Goal: Check status: Check status

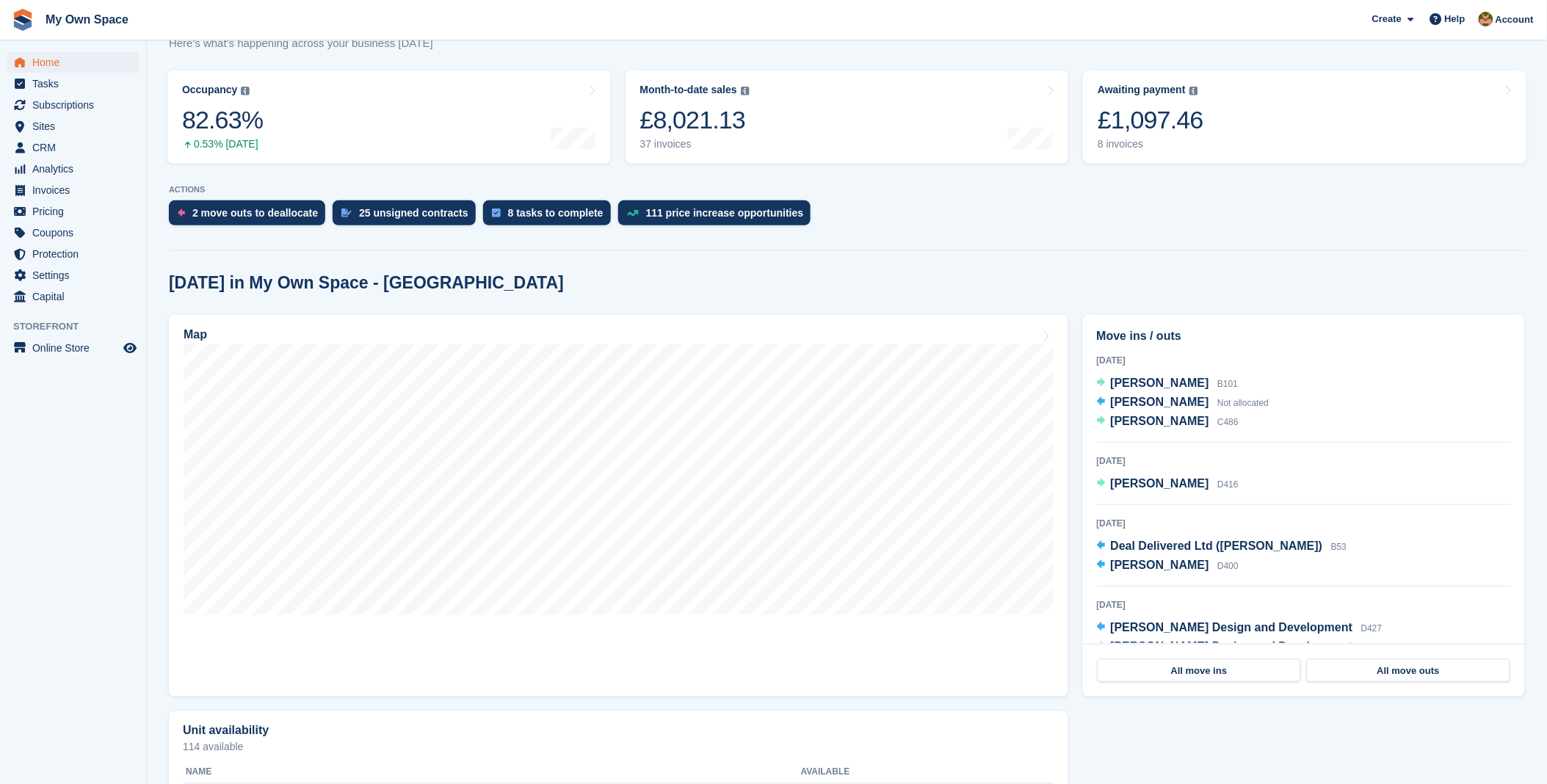
scroll to position [163, 0]
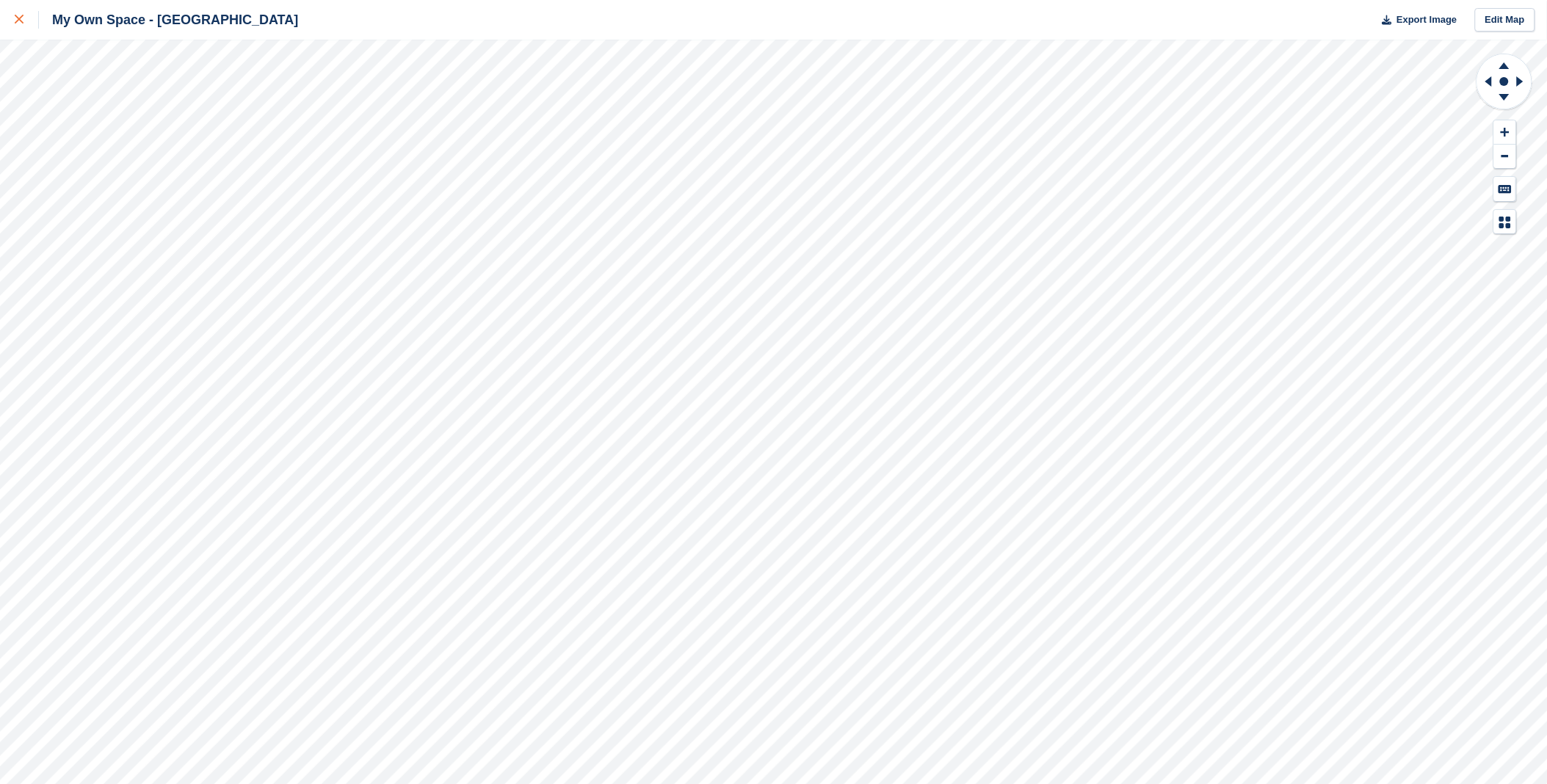
click at [11, 23] on link at bounding box center [19, 19] width 39 height 40
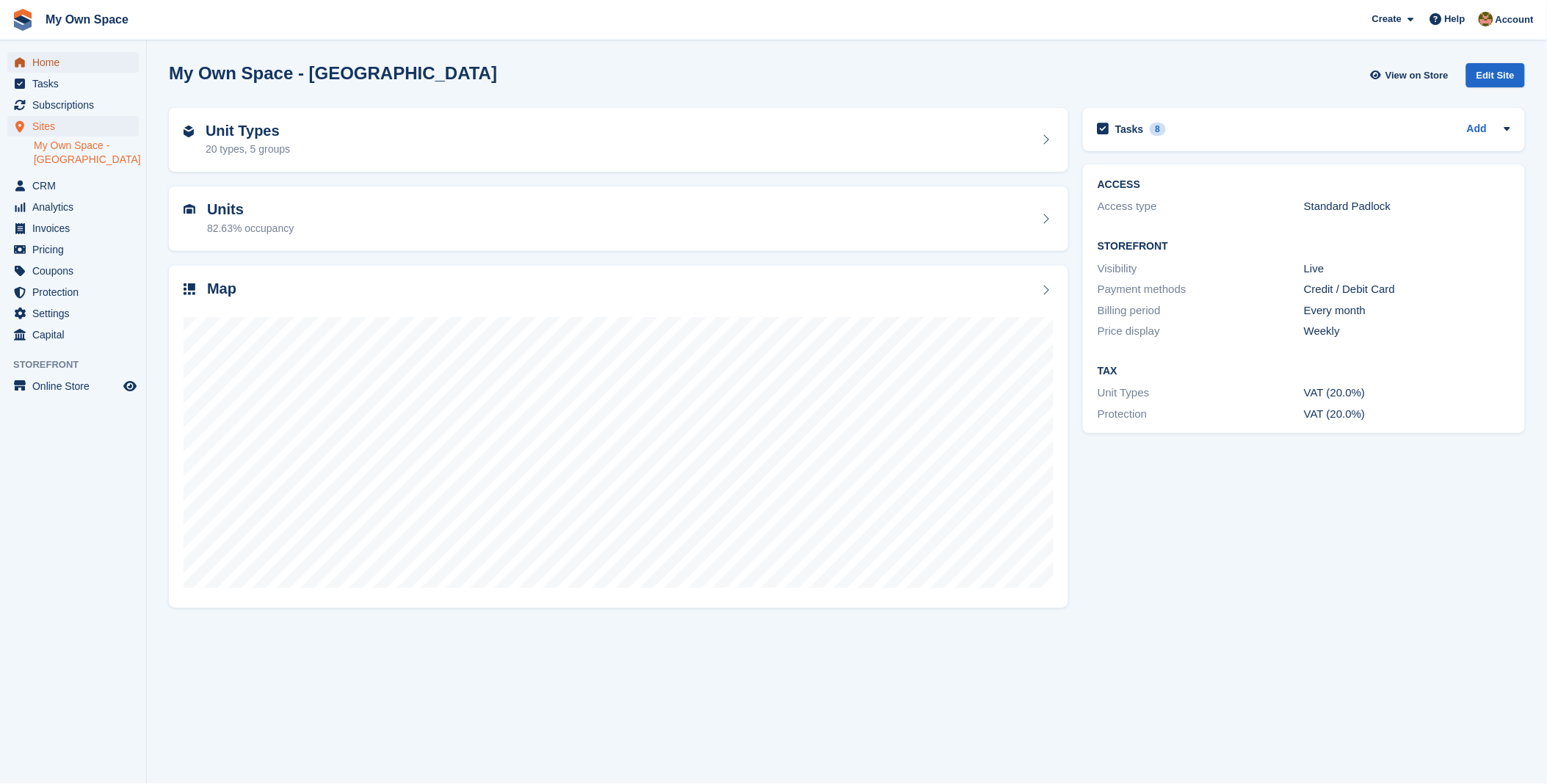
click at [54, 58] on span "Home" at bounding box center [76, 62] width 88 height 20
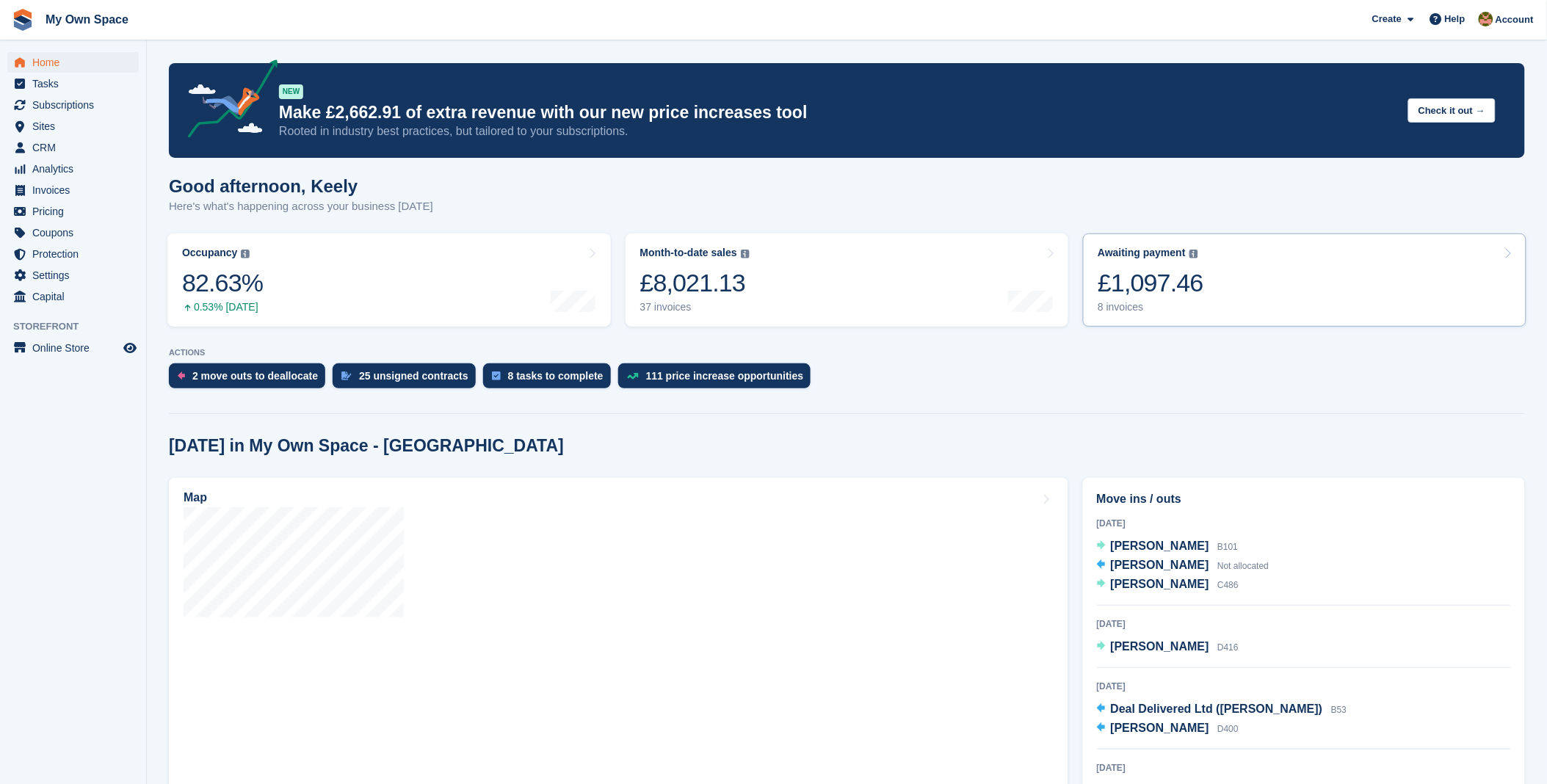
click at [1162, 286] on div "£1,097.46" at bounding box center [1151, 283] width 105 height 30
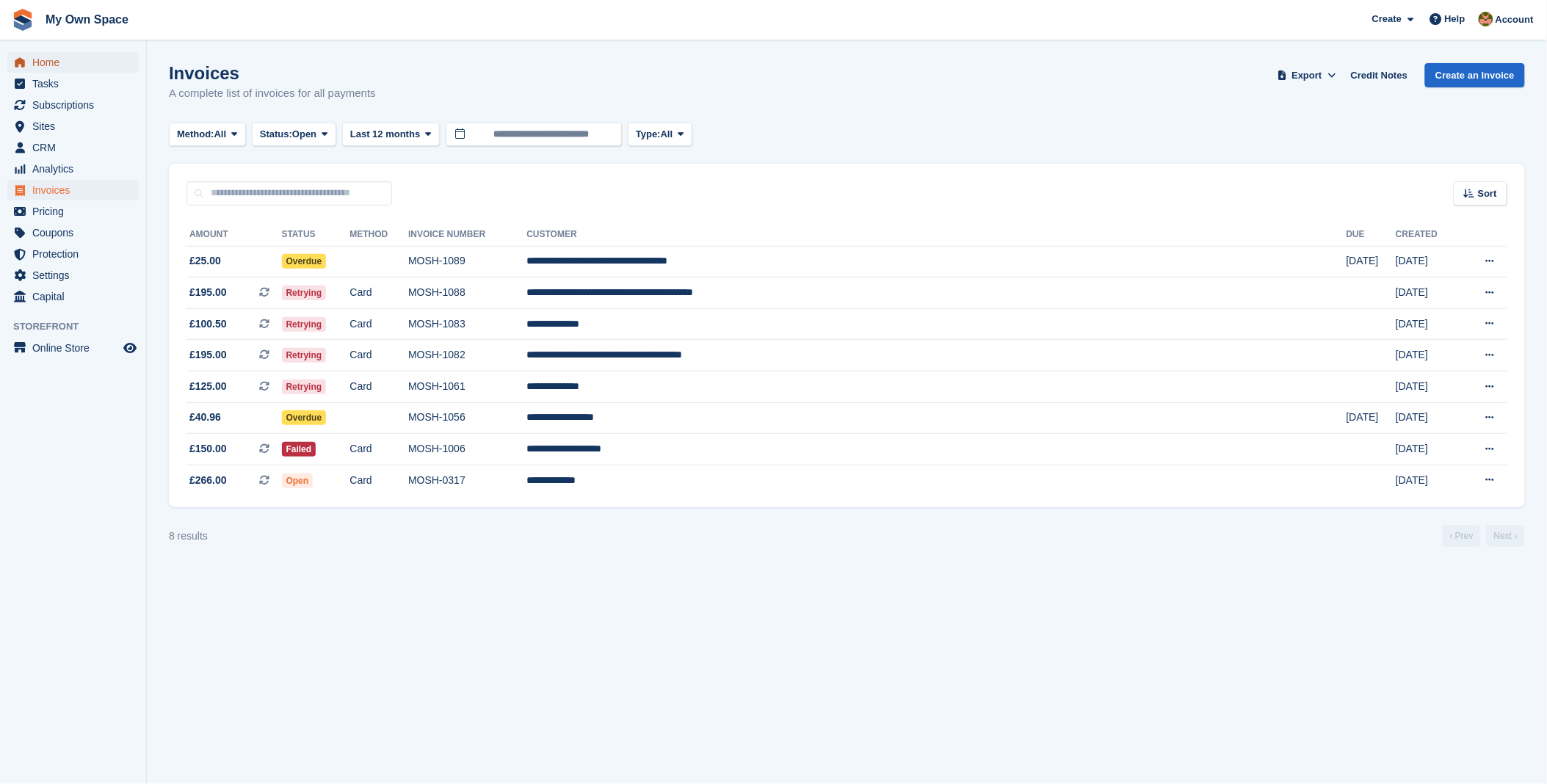
click at [47, 53] on span "Home" at bounding box center [76, 62] width 88 height 20
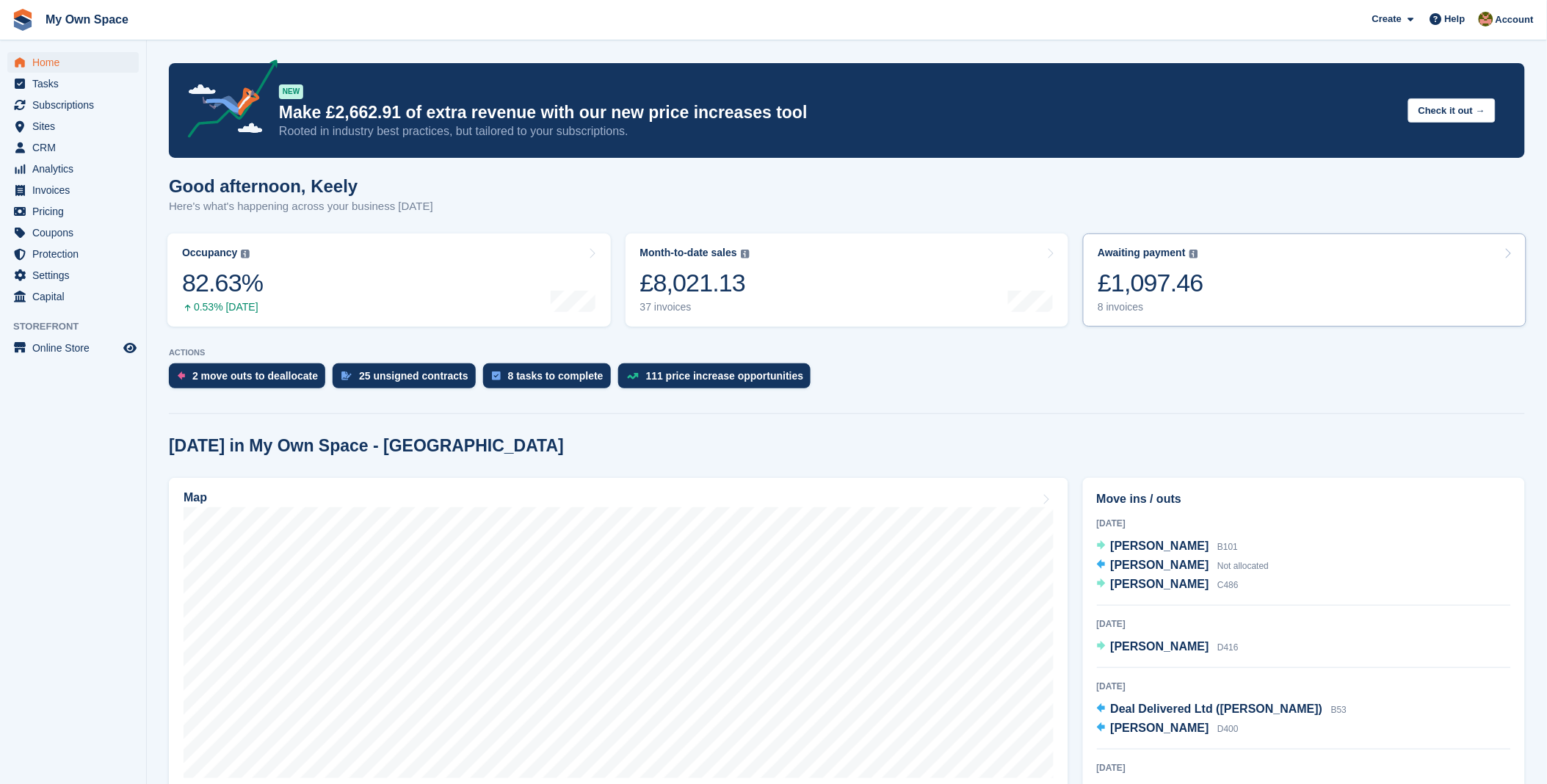
click at [1210, 294] on link "Awaiting payment The total outstanding balance on all open invoices. £1,097.46 …" at bounding box center [1305, 280] width 444 height 93
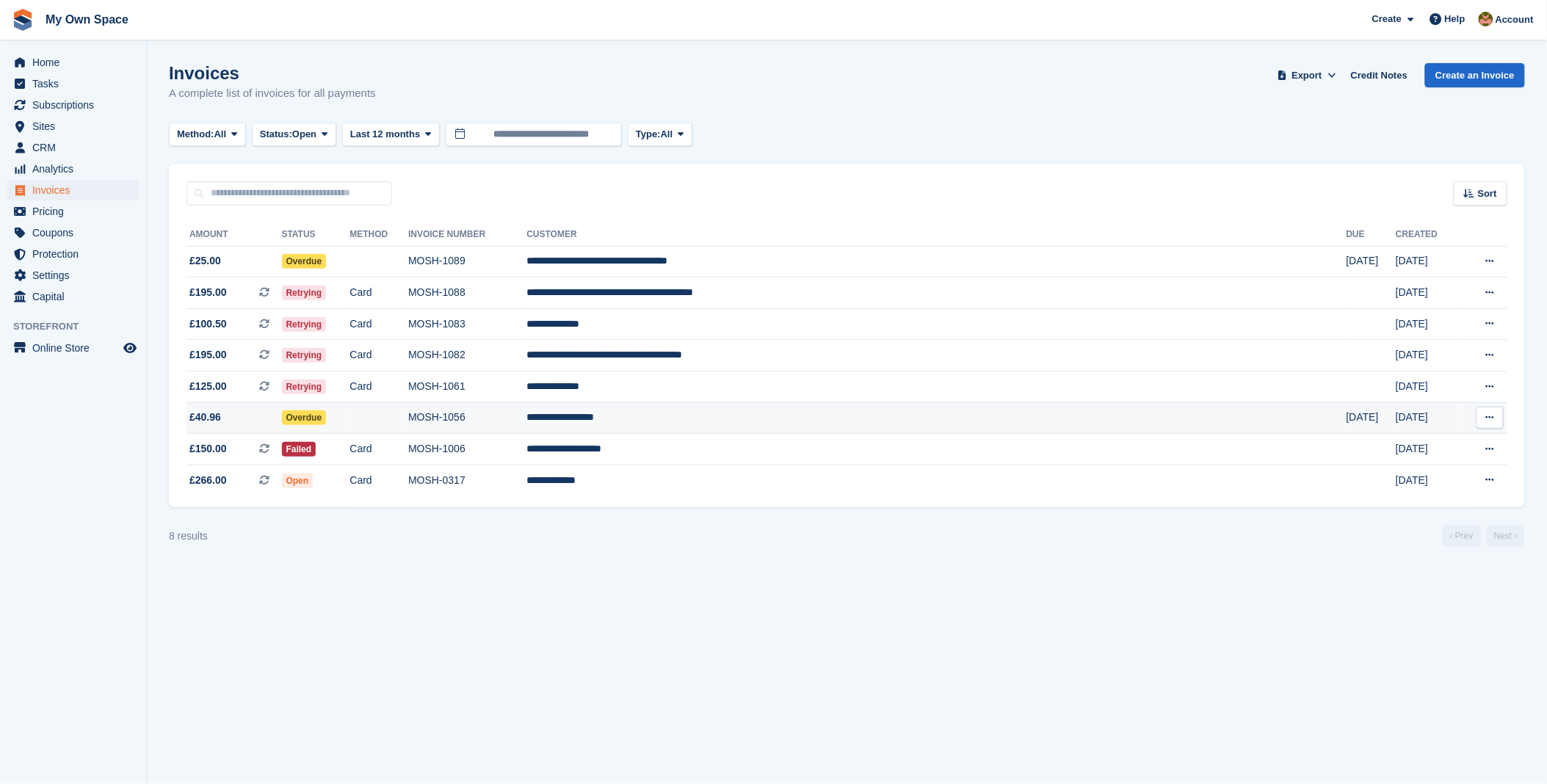
click at [526, 423] on td "MOSH-1056" at bounding box center [468, 418] width 118 height 32
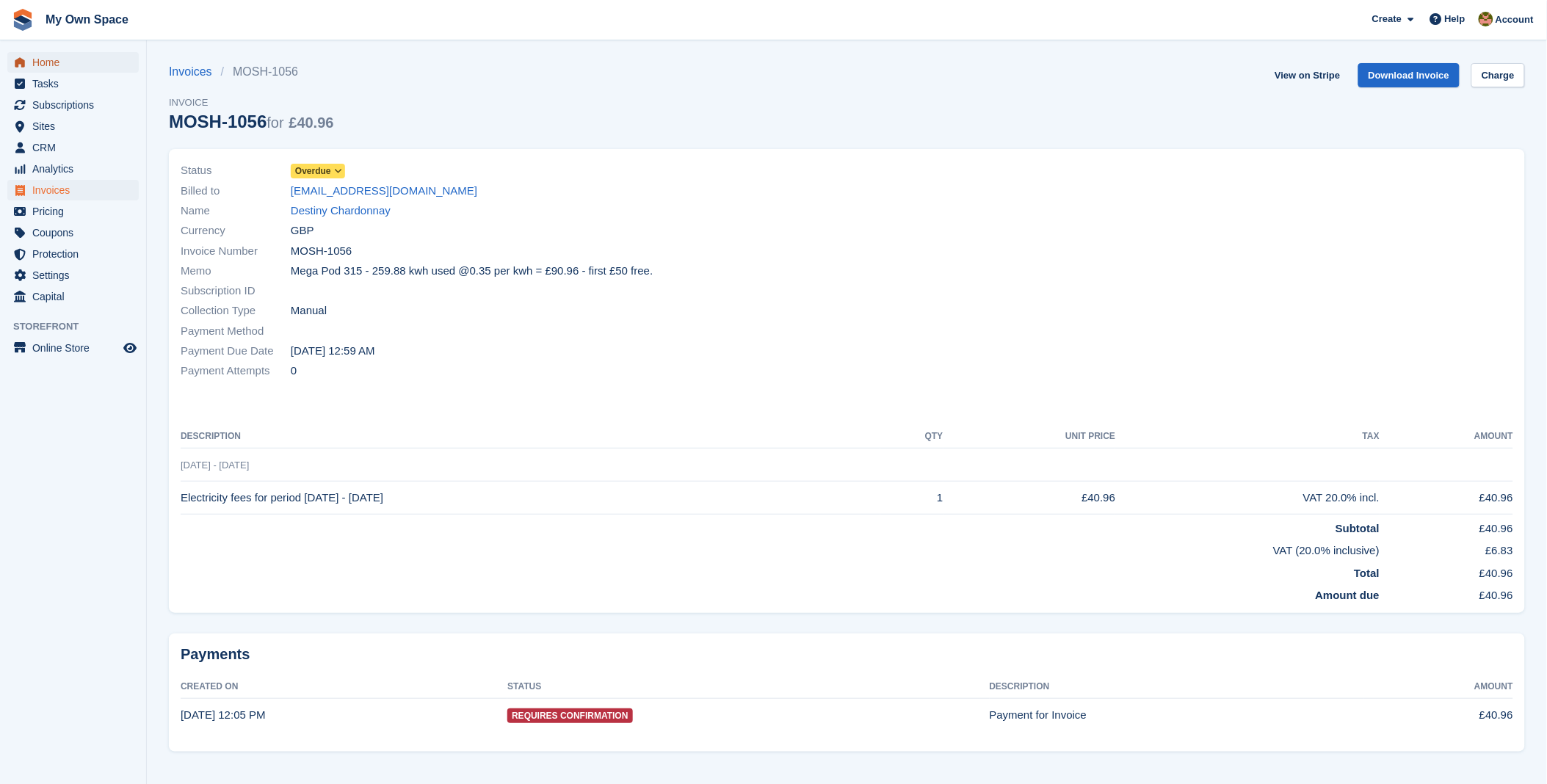
click at [56, 62] on span "Home" at bounding box center [76, 62] width 88 height 20
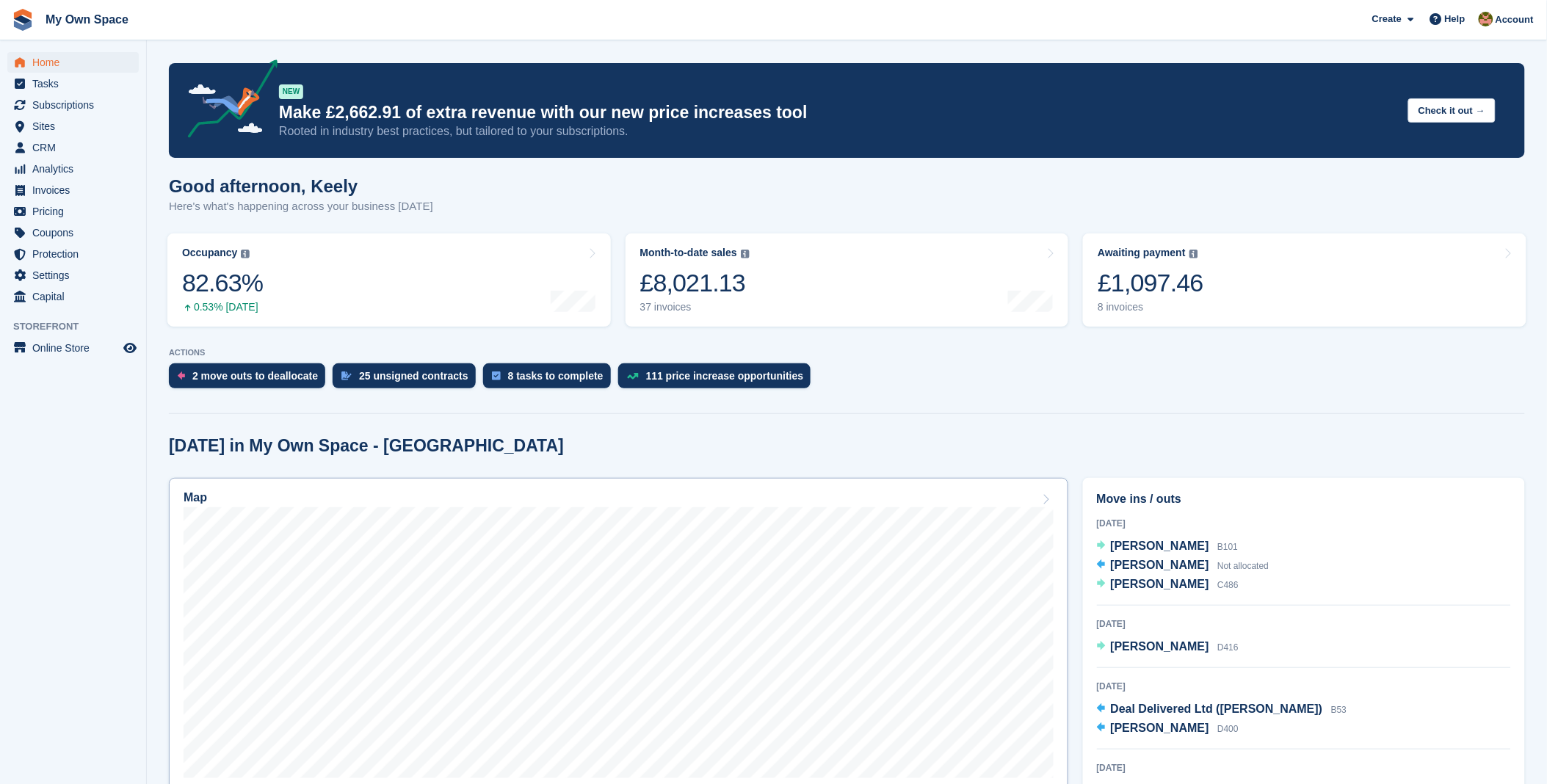
scroll to position [82, 0]
